Goal: Find specific page/section: Find specific page/section

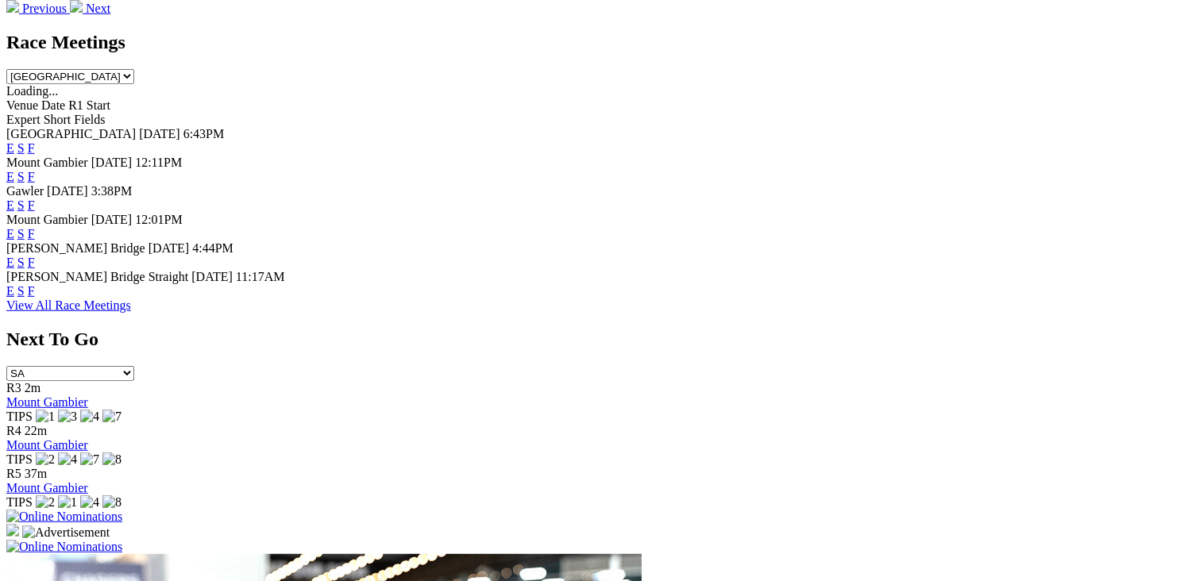
scroll to position [635, 0]
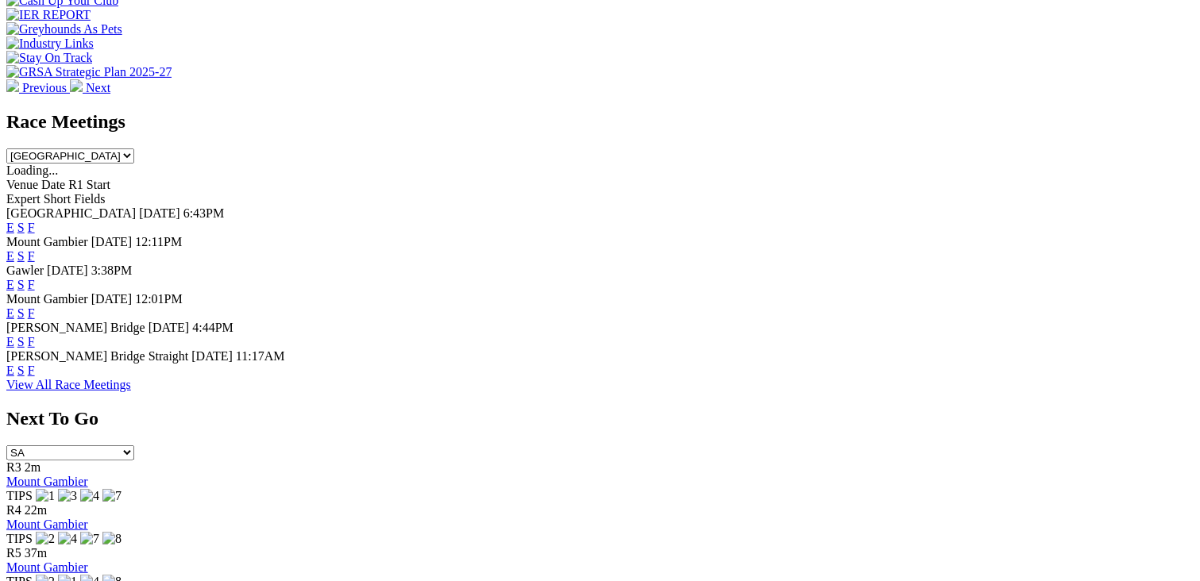
click at [35, 221] on link "F" at bounding box center [31, 227] width 7 height 13
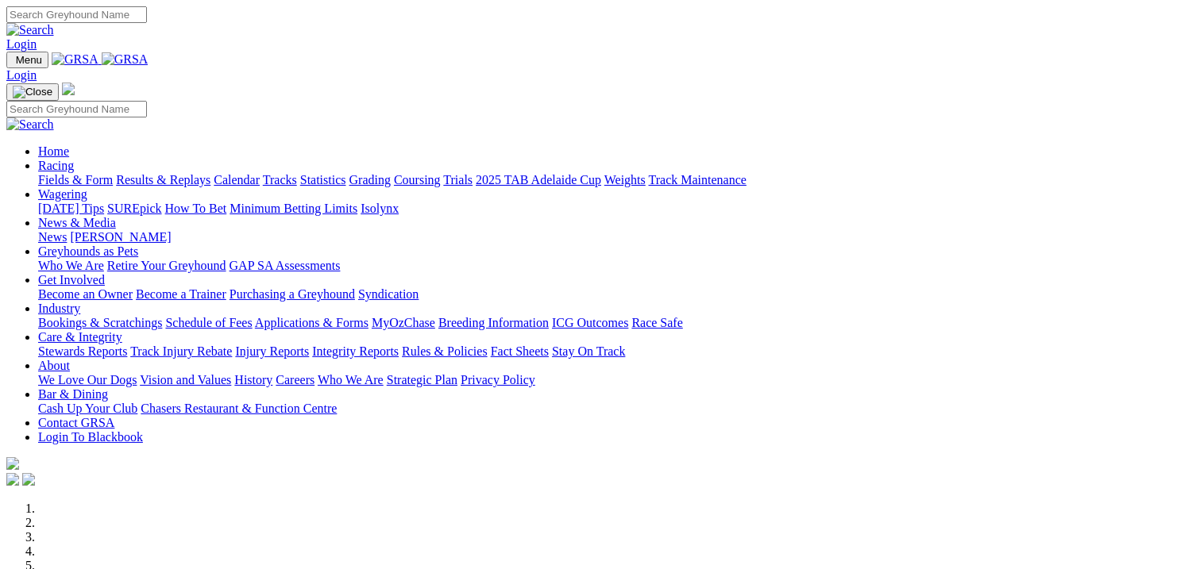
click at [441, 173] on link "Coursing" at bounding box center [417, 179] width 47 height 13
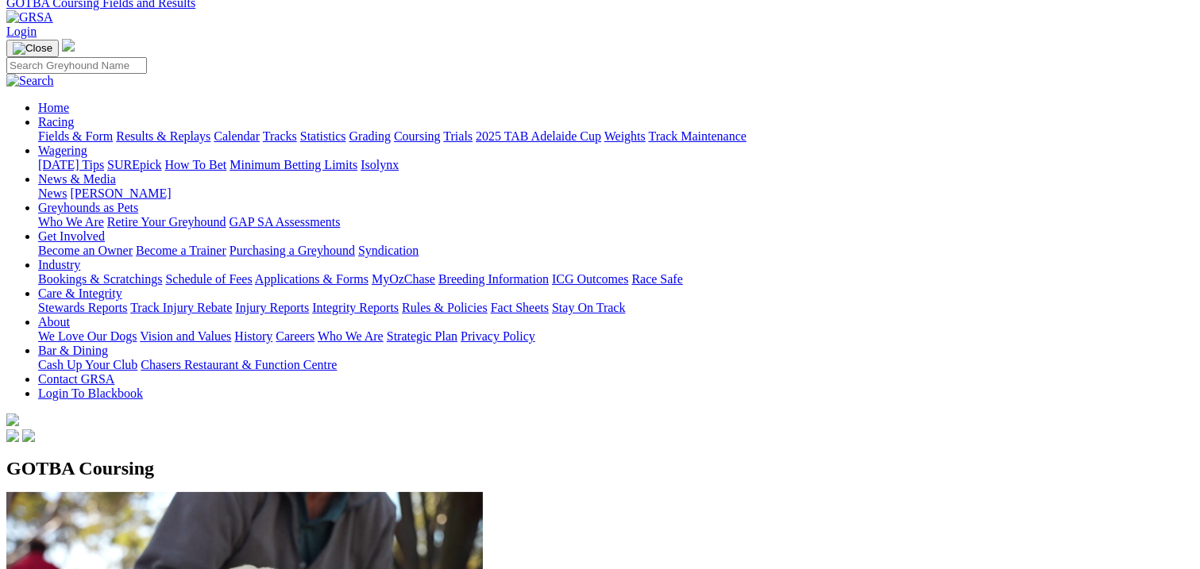
scroll to position [159, 0]
